Goal: Information Seeking & Learning: Learn about a topic

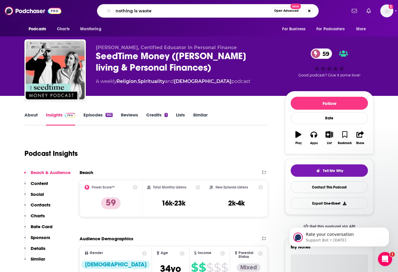
type input "nothing is wasted"
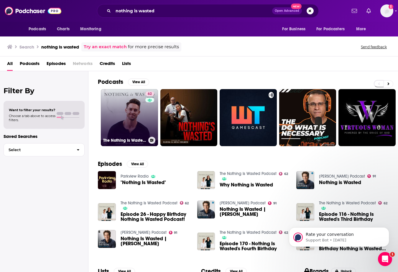
click at [144, 119] on link "62 The Nothing Is Wasted Podcast" at bounding box center [129, 117] width 57 height 57
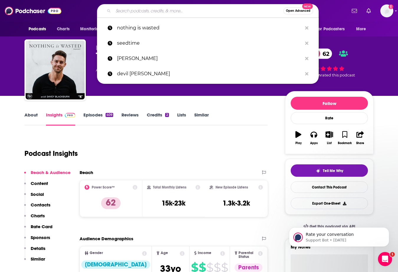
click at [174, 10] on input "Search podcasts, credits, & more..." at bounding box center [198, 10] width 170 height 9
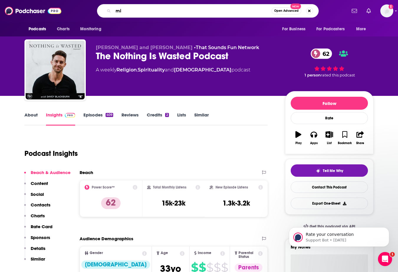
type input "m"
type input "[PERSON_NAME]"
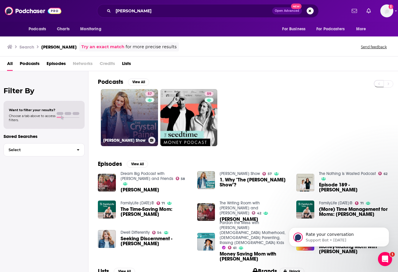
click at [125, 105] on link "57 [PERSON_NAME] Show" at bounding box center [129, 117] width 57 height 57
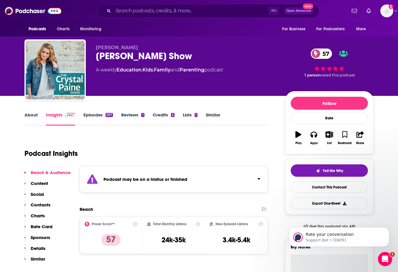
click at [88, 117] on link "Episodes 307" at bounding box center [97, 119] width 29 height 14
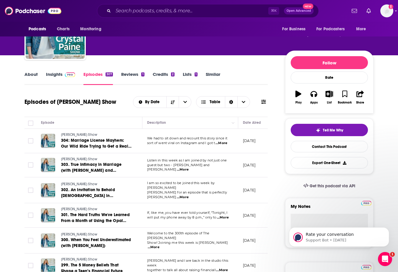
scroll to position [47, 0]
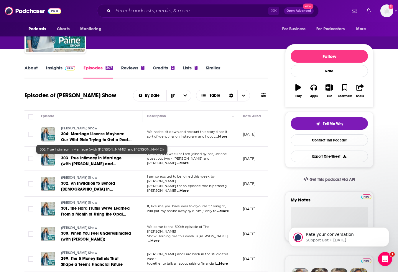
click at [113, 166] on span "303. True Intimacy in Marriage (with [PERSON_NAME] and [PERSON_NAME])" at bounding box center [91, 164] width 60 height 17
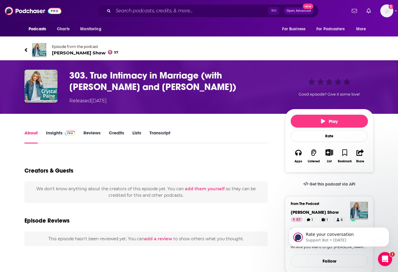
click at [59, 135] on link "Insights" at bounding box center [60, 137] width 29 height 14
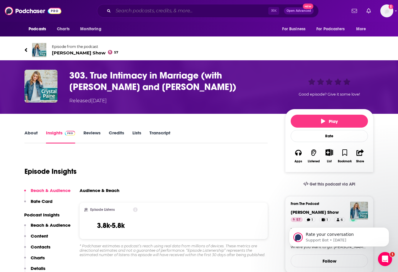
click at [172, 9] on input "Search podcasts, credits, & more..." at bounding box center [190, 10] width 155 height 9
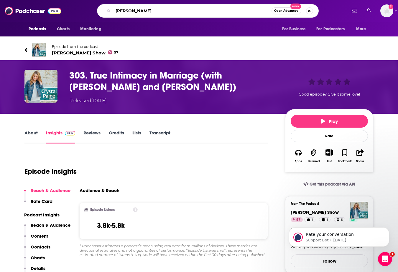
type input "[PERSON_NAME]"
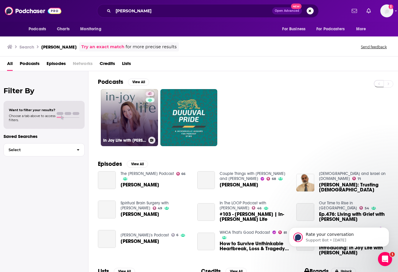
click at [143, 123] on link "41 In Joy Life with [PERSON_NAME]" at bounding box center [129, 117] width 57 height 57
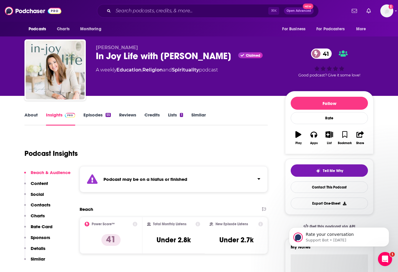
click at [35, 184] on p "Content" at bounding box center [39, 184] width 17 height 6
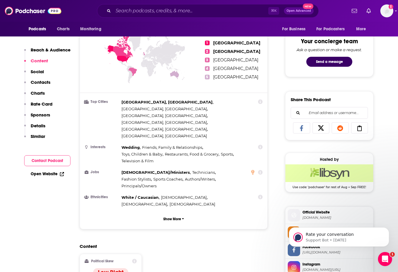
scroll to position [418, 0]
